Goal: Task Accomplishment & Management: Use online tool/utility

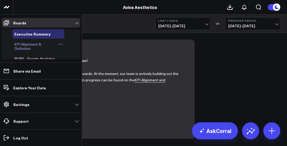
scroll to position [42, 0]
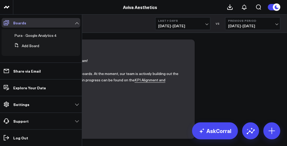
click at [74, 24] on link "Boards" at bounding box center [41, 23] width 79 height 10
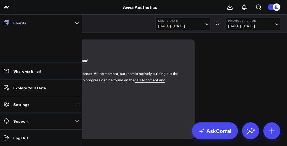
click at [74, 24] on link "Boards" at bounding box center [41, 23] width 79 height 10
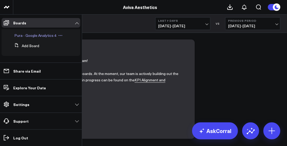
scroll to position [0, 0]
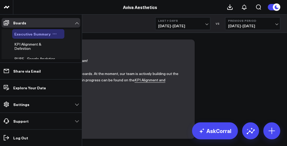
click at [35, 34] on span "Executive Summary" at bounding box center [32, 33] width 36 height 5
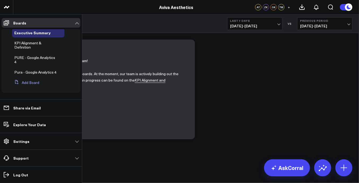
scroll to position [5, 0]
click at [23, 82] on button "Add Board" at bounding box center [25, 83] width 27 height 10
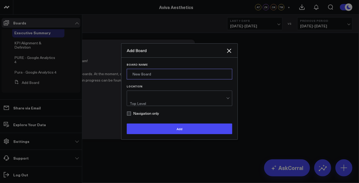
click at [148, 74] on input "Board Name" at bounding box center [179, 74] width 105 height 11
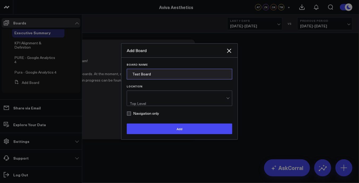
type input "Test Board"
click at [151, 101] on div "Top Level" at bounding box center [147, 103] width 35 height 4
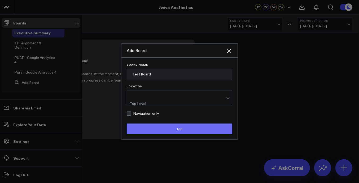
click at [161, 126] on button "Add" at bounding box center [179, 128] width 105 height 11
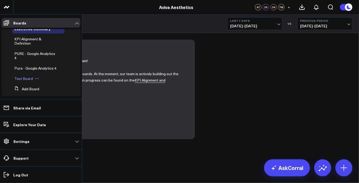
click at [21, 81] on span "Test Board" at bounding box center [23, 78] width 19 height 5
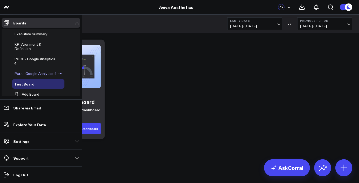
scroll to position [16, 0]
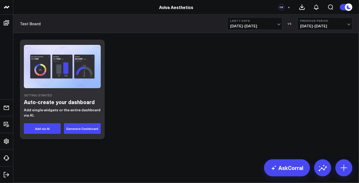
click at [168, 72] on div "Getting Started Auto-create your dashboard Add single widgets or the entire das…" at bounding box center [186, 89] width 338 height 105
click at [281, 23] on button "Last 7 Days [DATE] - [DATE]" at bounding box center [254, 23] width 55 height 13
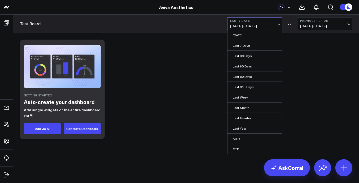
click at [281, 23] on button "Last 7 Days [DATE] - [DATE]" at bounding box center [254, 23] width 55 height 13
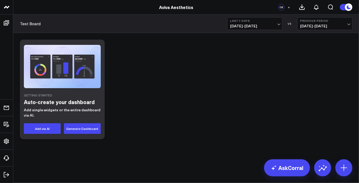
click at [279, 26] on span "[DATE] - [DATE]" at bounding box center [254, 26] width 49 height 4
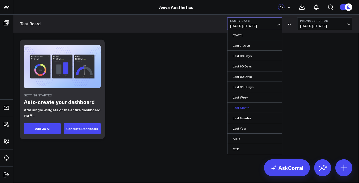
click at [248, 104] on link "Last Month" at bounding box center [254, 107] width 55 height 10
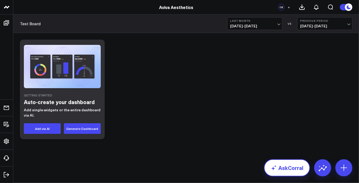
click at [287, 146] on link "AskCorral" at bounding box center [287, 167] width 46 height 17
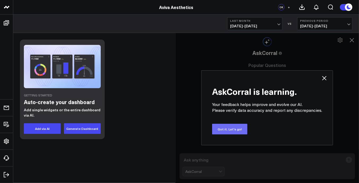
click at [244, 132] on button "Got it. Let's go!" at bounding box center [229, 128] width 35 height 11
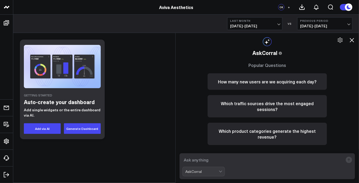
click at [209, 146] on textarea at bounding box center [262, 160] width 161 height 10
click at [278, 24] on span "[DATE] - [DATE]" at bounding box center [254, 26] width 49 height 4
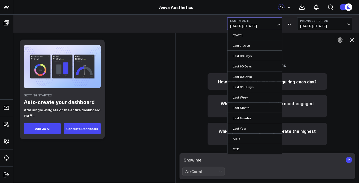
click at [278, 24] on span "[DATE] - [DATE]" at bounding box center [254, 26] width 49 height 4
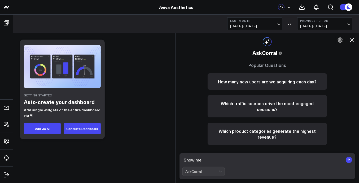
click at [212, 146] on textarea "Show me" at bounding box center [262, 160] width 161 height 10
click at [287, 146] on textarea "Show me total net revenue by item type per month for the" at bounding box center [262, 160] width 161 height 10
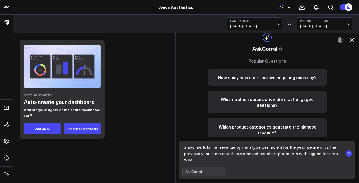
click at [287, 146] on textarea "Show me total net revenue by item type per month for the year we are in vs the …" at bounding box center [262, 153] width 161 height 22
type textarea "Show me total net revenue by item type per month for the year we are in vs the …"
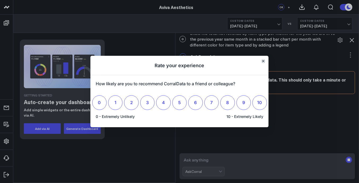
click at [263, 61] on icon "Close" at bounding box center [263, 61] width 2 height 2
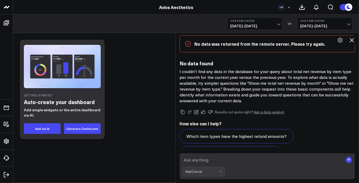
scroll to position [139, 0]
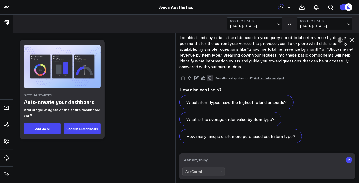
click at [213, 81] on button at bounding box center [210, 78] width 6 height 6
click at [281, 25] on button "Custom Dates [DATE] - [DATE]" at bounding box center [254, 23] width 55 height 13
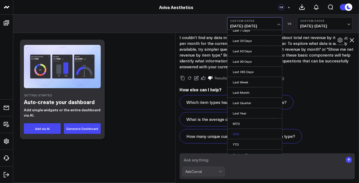
scroll to position [19, 0]
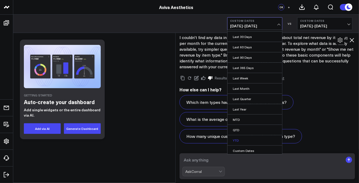
click at [241, 137] on link "YTD" at bounding box center [254, 140] width 55 height 10
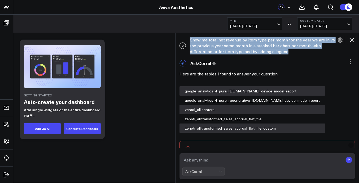
drag, startPoint x: 192, startPoint y: 39, endPoint x: 300, endPoint y: 50, distance: 108.4
click at [287, 50] on div "O Show me total net revenue by item type per month for the year we are in vs th…" at bounding box center [266, 45] width 183 height 23
copy div "Show me total net revenue by item type per month for the year we are in vs the …"
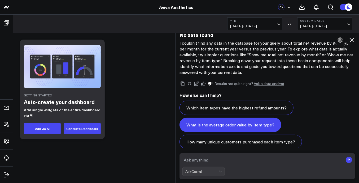
scroll to position [139, 0]
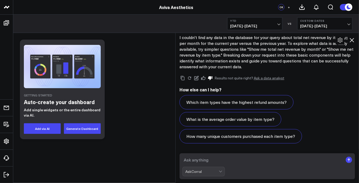
click at [204, 146] on textarea at bounding box center [262, 160] width 161 height 10
paste textarea "Show me total net revenue by item type per month for the year we are in vs the …"
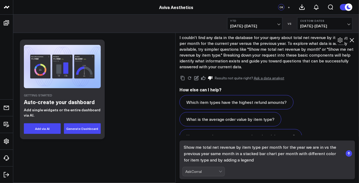
scroll to position [152, 0]
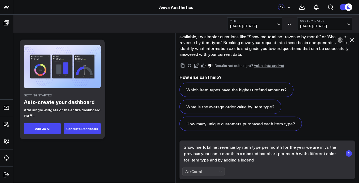
drag, startPoint x: 281, startPoint y: 147, endPoint x: 321, endPoint y: 147, distance: 40.5
click at [287, 146] on textarea "Show me total net revenue by item type per month for the year we are in vs the …" at bounding box center [262, 153] width 161 height 22
drag, startPoint x: 282, startPoint y: 148, endPoint x: 203, endPoint y: 155, distance: 79.3
click at [203, 146] on textarea "Show me total net revenue by item type per month vs the previous year same mont…" at bounding box center [262, 153] width 161 height 22
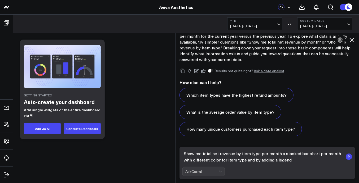
scroll to position [145, 0]
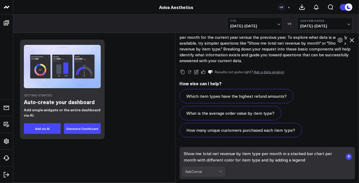
drag, startPoint x: 282, startPoint y: 154, endPoint x: 317, endPoint y: 161, distance: 35.2
click at [287, 146] on textarea "Show me total net revenue by item type per month in a stacked bar chart per mon…" at bounding box center [262, 156] width 161 height 16
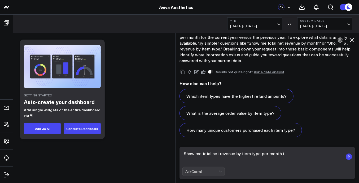
scroll to position [139, 0]
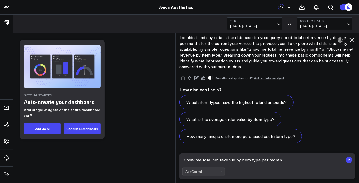
type textarea "Show me total net revenue by item type per month"
click at [287, 146] on icon "submit" at bounding box center [349, 159] width 6 height 6
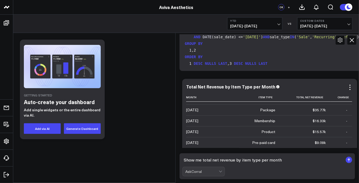
scroll to position [0, 0]
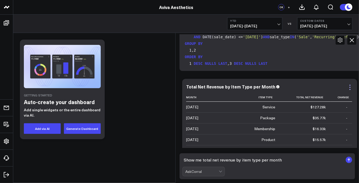
click at [287, 87] on icon at bounding box center [350, 87] width 6 height 6
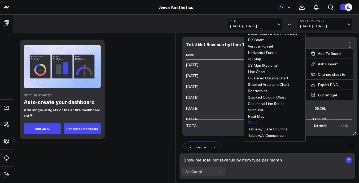
scroll to position [365, 0]
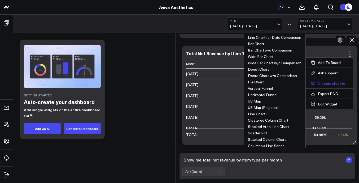
click at [287, 81] on button "Change chart to" at bounding box center [329, 83] width 37 height 5
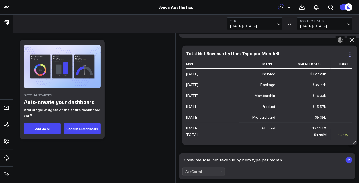
click at [287, 55] on icon at bounding box center [350, 54] width 6 height 6
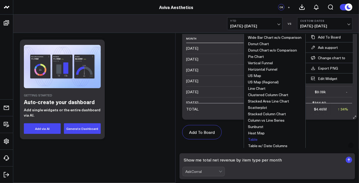
scroll to position [399, 0]
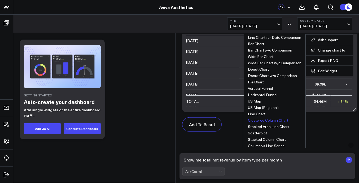
click at [259, 120] on button "Clustered Column Chart" at bounding box center [268, 120] width 40 height 4
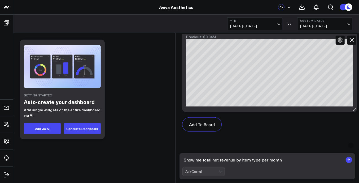
scroll to position [365, 0]
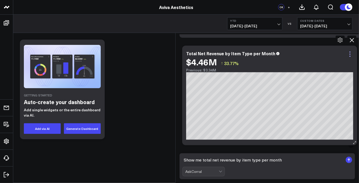
click at [287, 53] on icon at bounding box center [350, 54] width 6 height 6
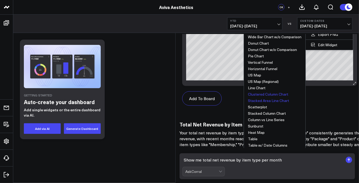
scroll to position [432, 0]
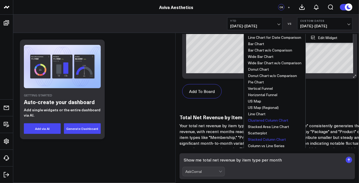
click at [259, 138] on button "Stacked Column Chart" at bounding box center [267, 139] width 38 height 4
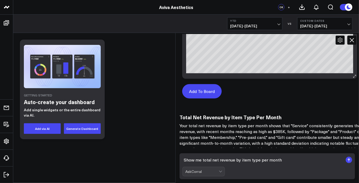
click at [212, 91] on button "Add To Board" at bounding box center [201, 91] width 39 height 14
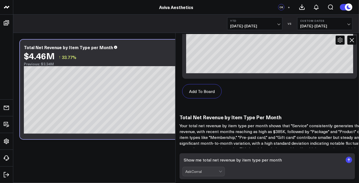
click at [217, 146] on textarea "Show me total net revenue by item type per month" at bounding box center [262, 160] width 161 height 10
click at [211, 146] on textarea "Show me total net revenue by item type per month" at bounding box center [262, 160] width 161 height 10
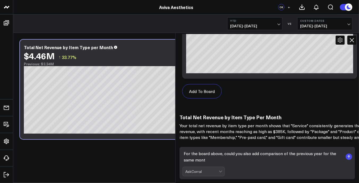
type textarea "For the board above, could you also add comparison of the previous year for the…"
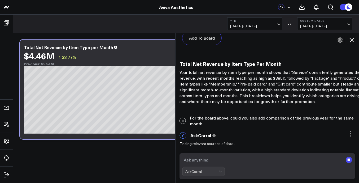
scroll to position [496, 0]
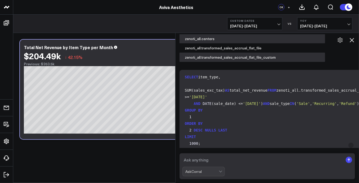
scroll to position [48, 0]
click at [287, 42] on icon at bounding box center [351, 40] width 6 height 6
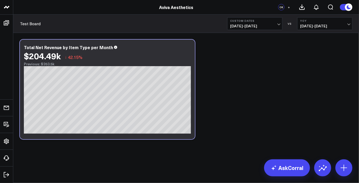
click at [227, 72] on div "Modify via AI Copy link to widget Ask support Remove Create linked copy Executi…" at bounding box center [186, 89] width 338 height 105
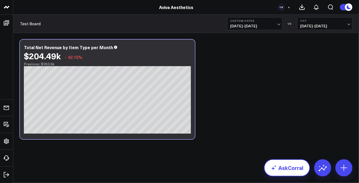
click at [285, 146] on link "AskCorral" at bounding box center [287, 167] width 46 height 17
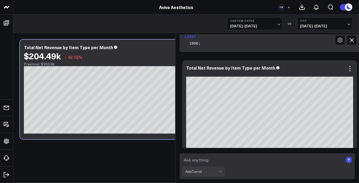
scroll to position [760, 0]
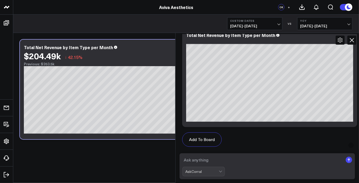
click at [281, 24] on button "Custom Dates [DATE] - [DATE]" at bounding box center [254, 23] width 55 height 13
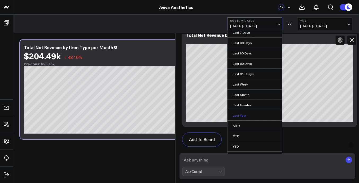
scroll to position [19, 0]
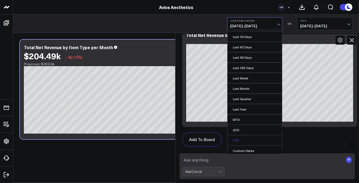
click at [239, 136] on link "YTD" at bounding box center [254, 140] width 55 height 10
